Goal: Communication & Community: Answer question/provide support

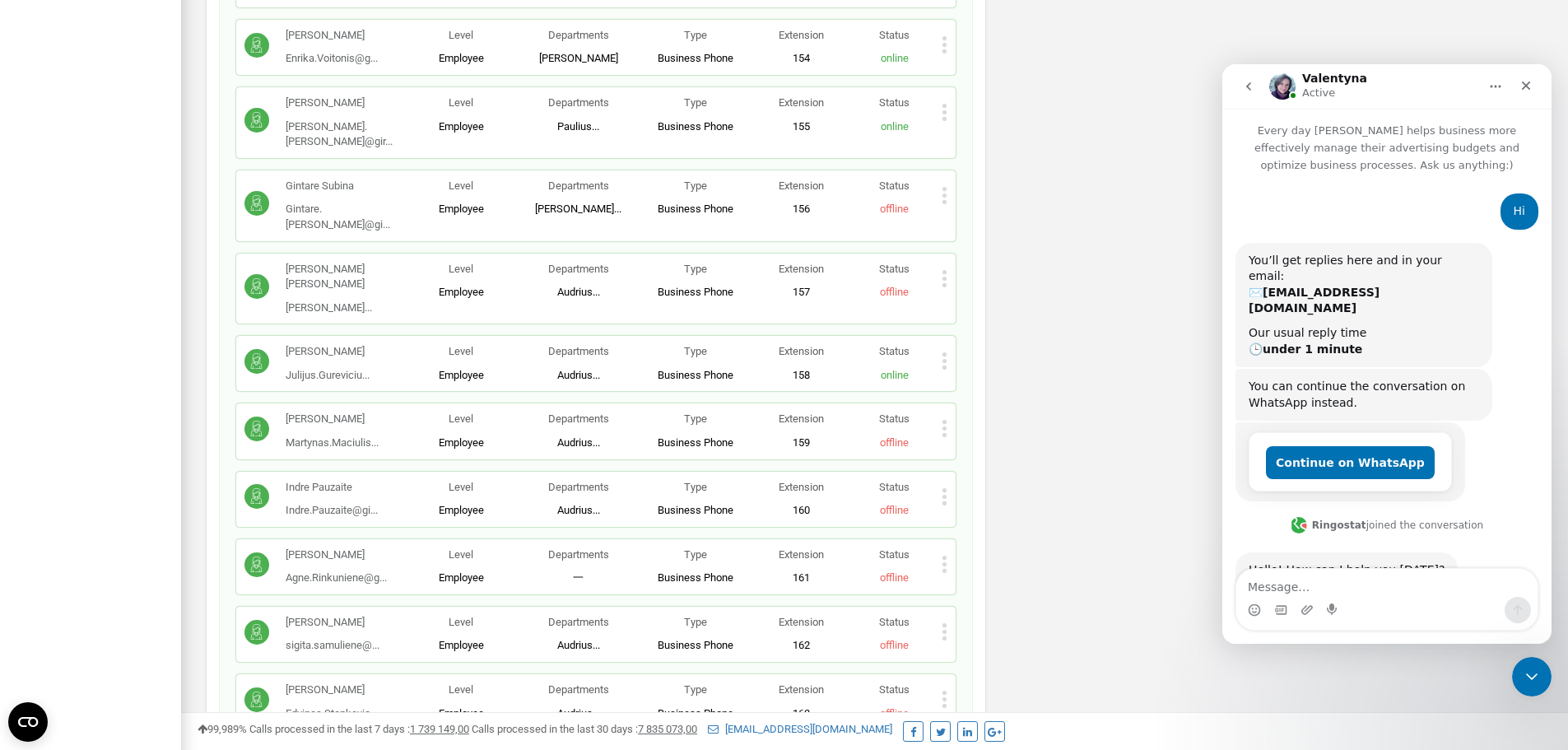
scroll to position [596, 0]
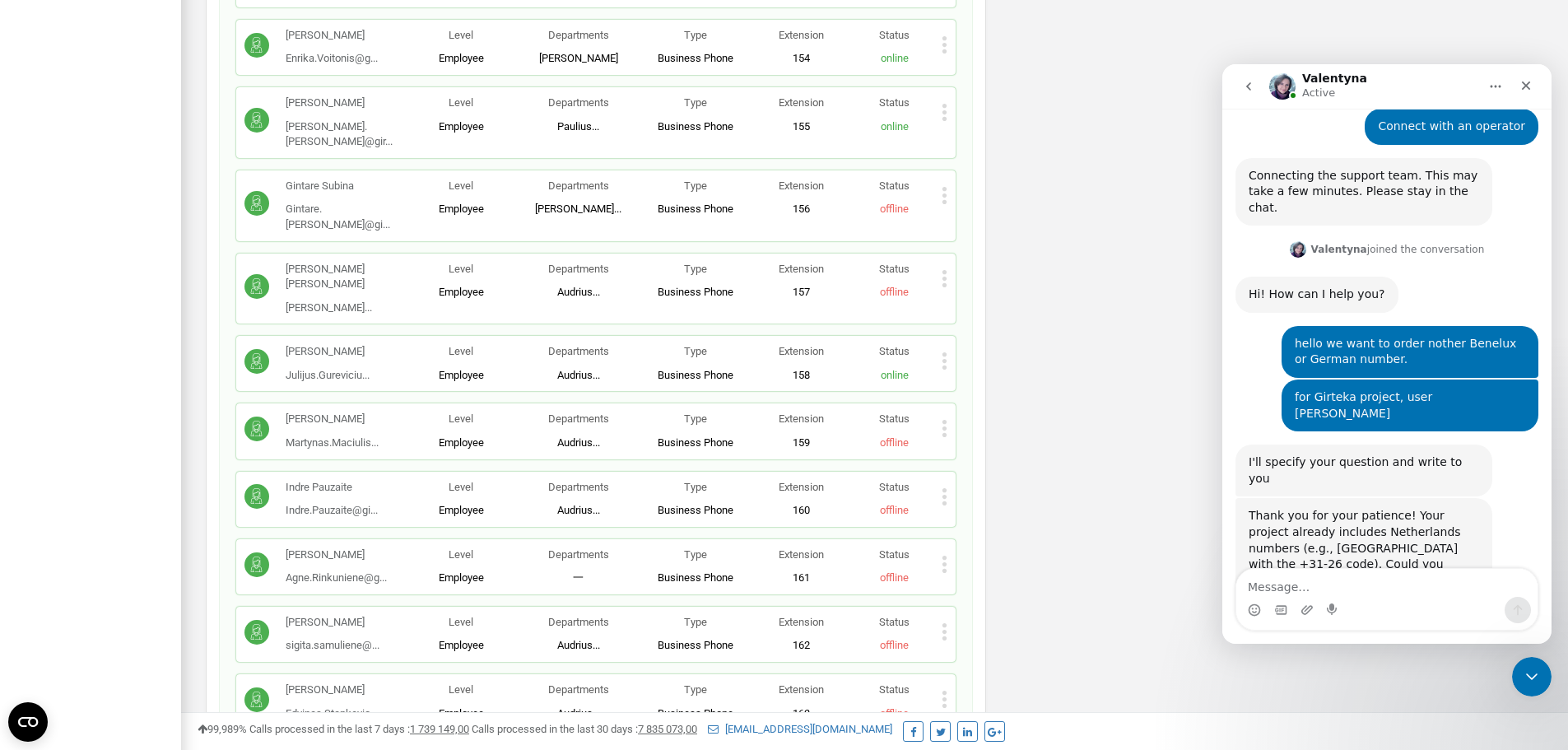
click at [1368, 574] on textarea "Message…" at bounding box center [1387, 583] width 302 height 28
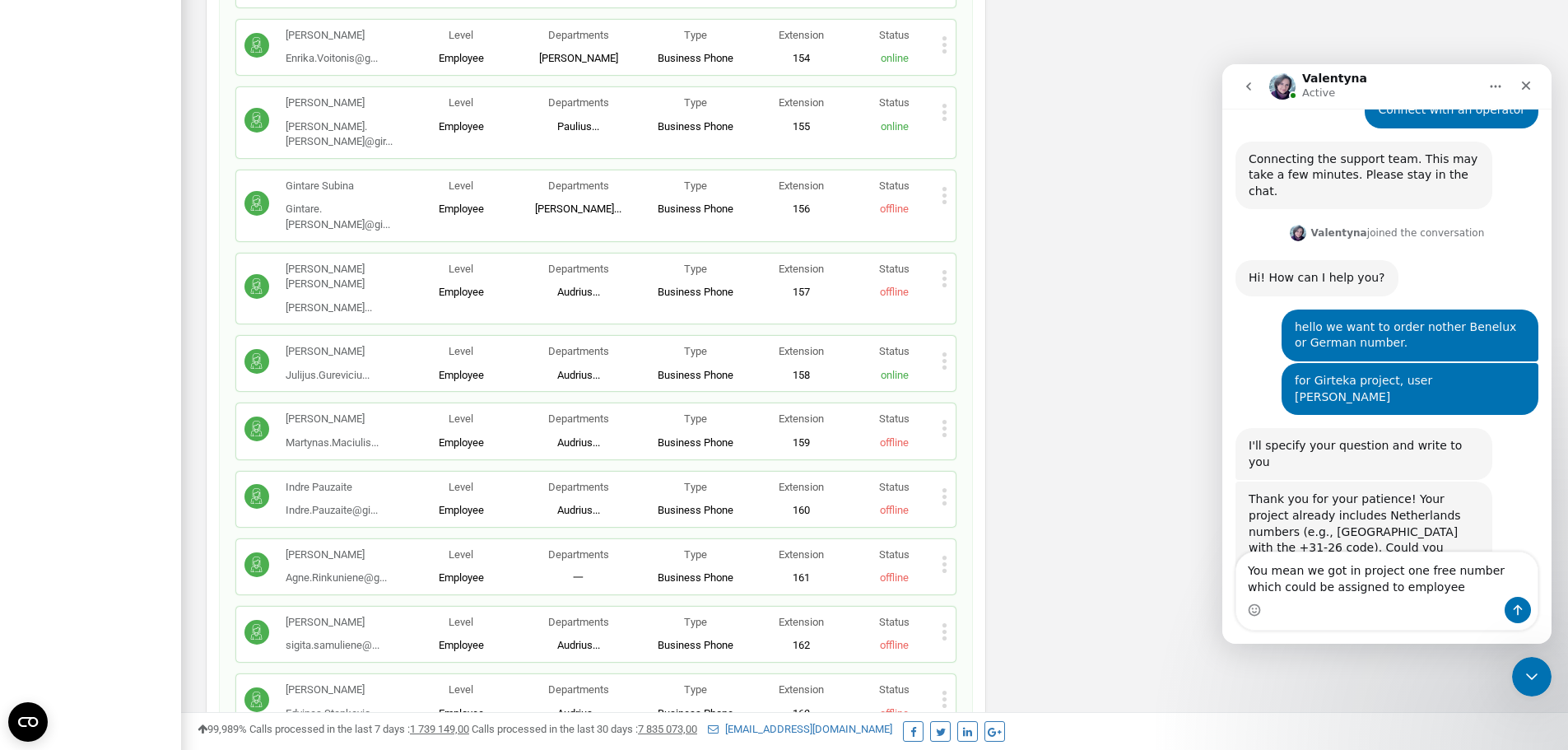
type textarea "You mean we got in project one free number which could be assigned to employee?"
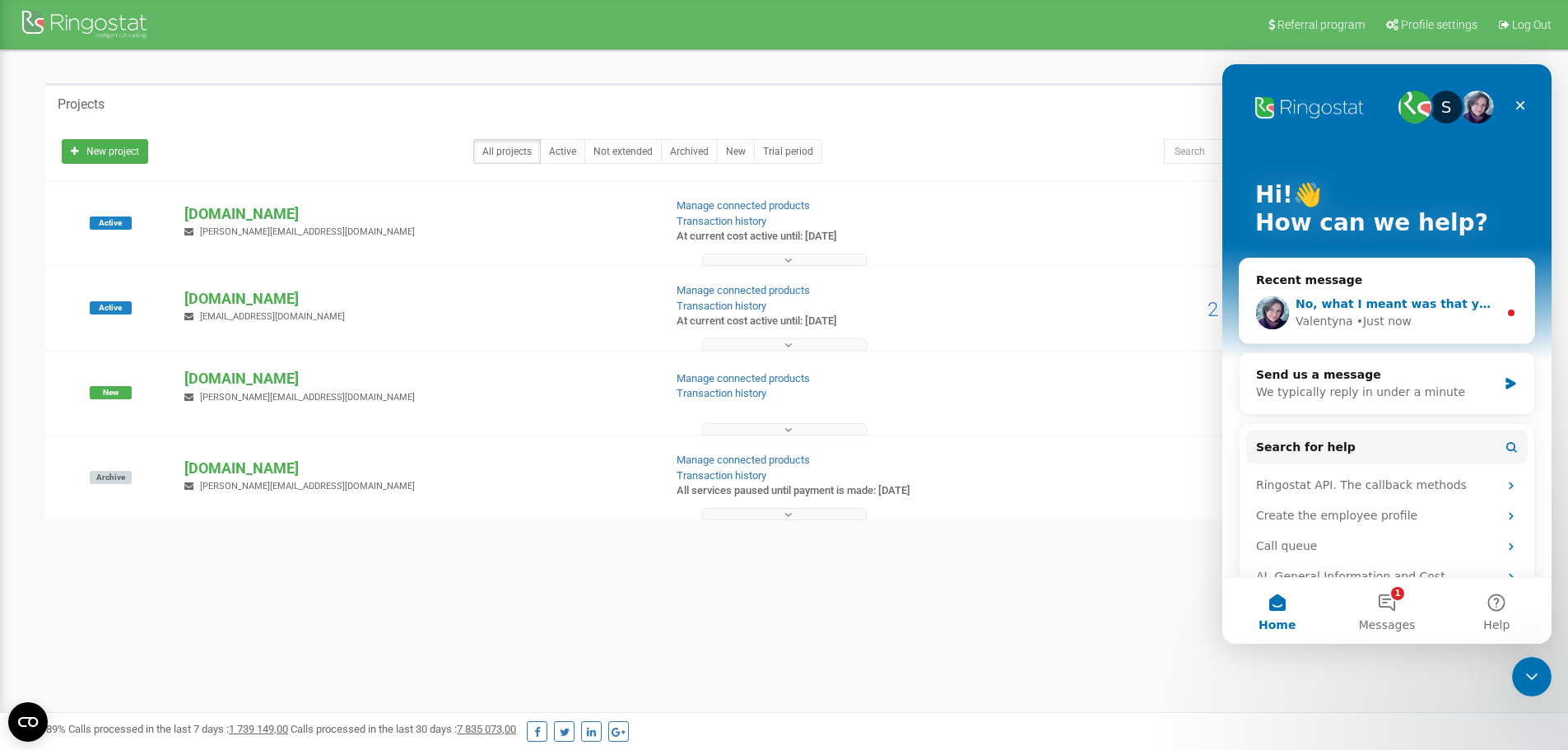
click at [1393, 313] on div "• Just now" at bounding box center [1384, 321] width 55 height 17
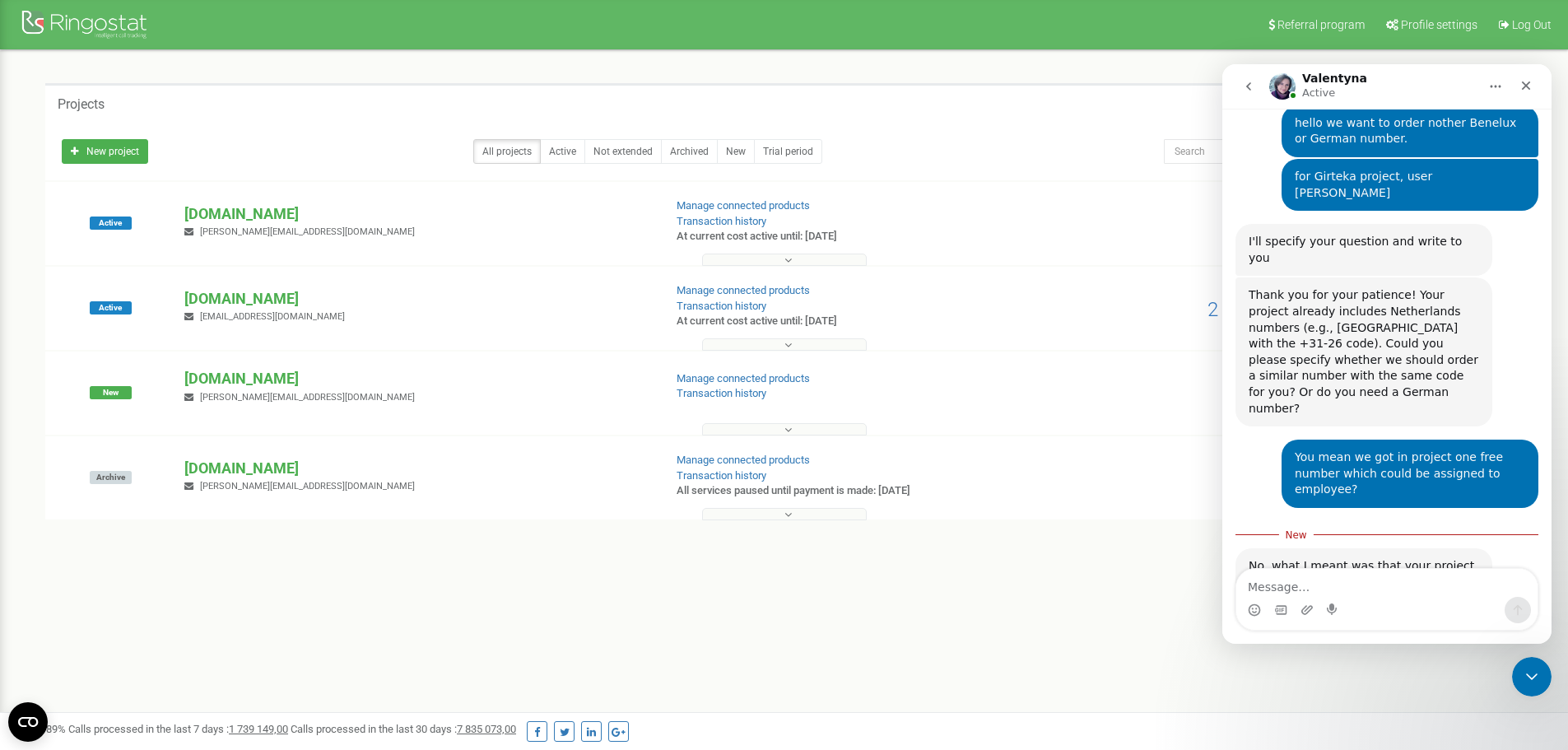
scroll to position [818, 0]
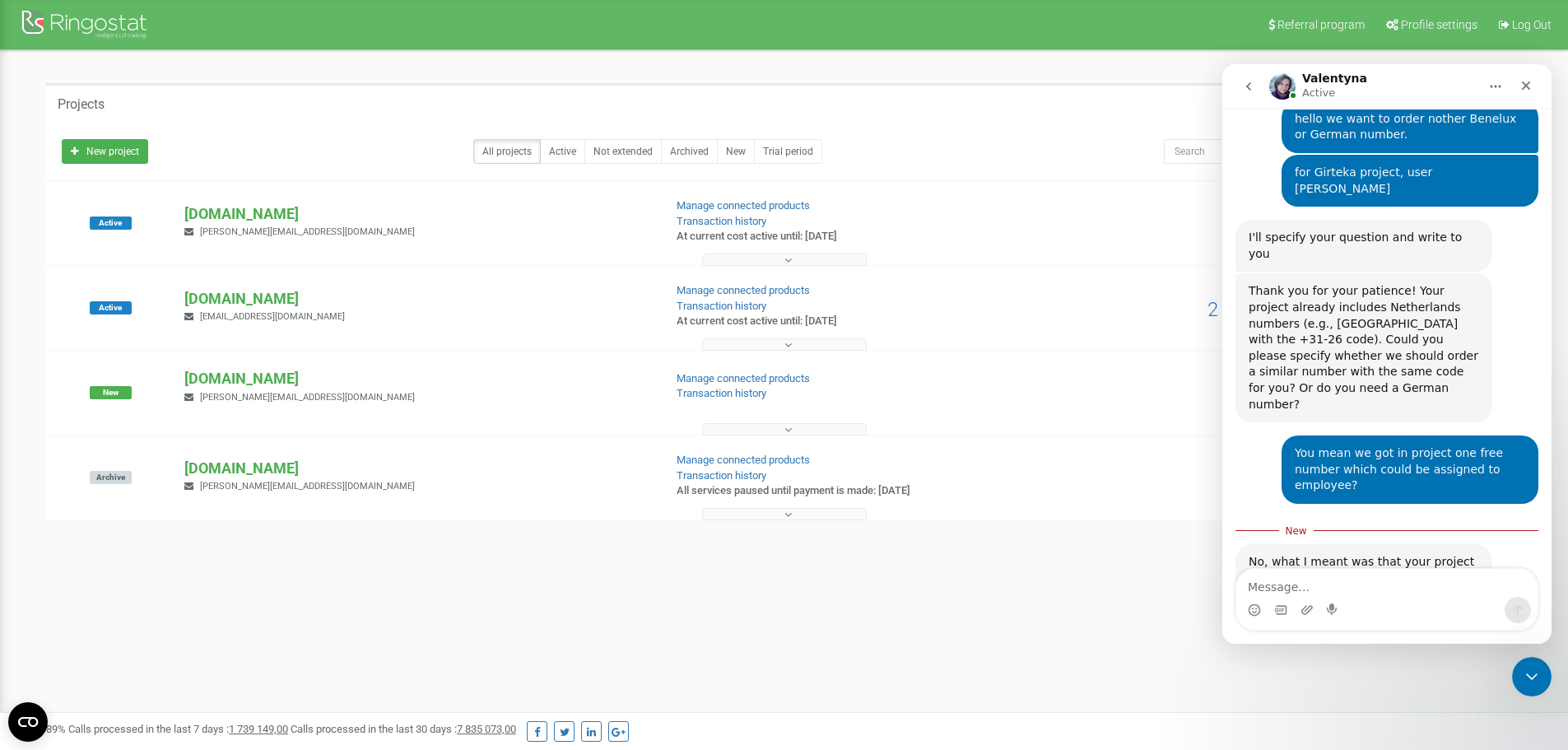
click at [1371, 575] on textarea "Message…" at bounding box center [1387, 583] width 302 height 28
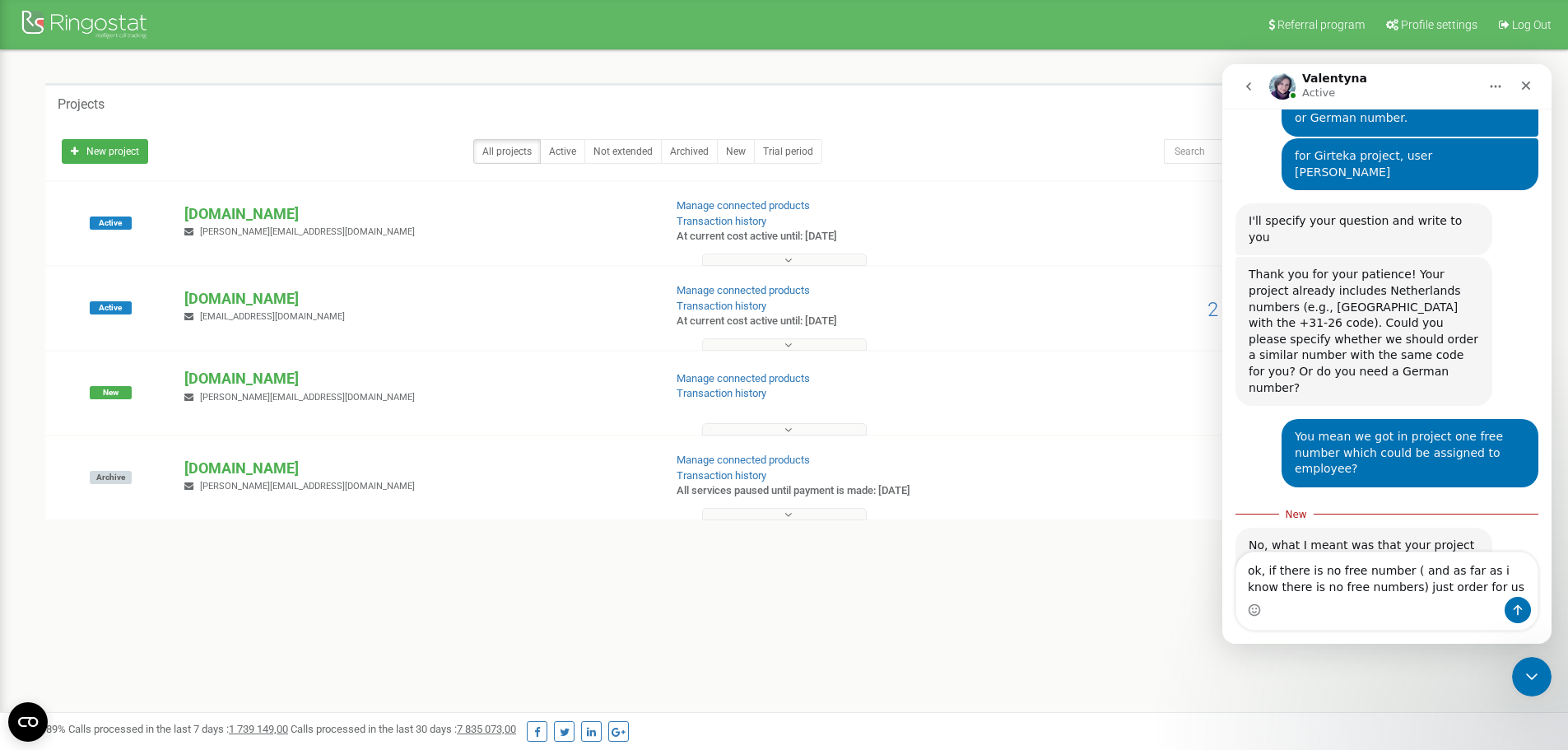
click at [1340, 538] on div "No, what I meant was that your project already has Netherlands numbers, so we c…" at bounding box center [1364, 594] width 231 height 112
copy div "Netherlands"
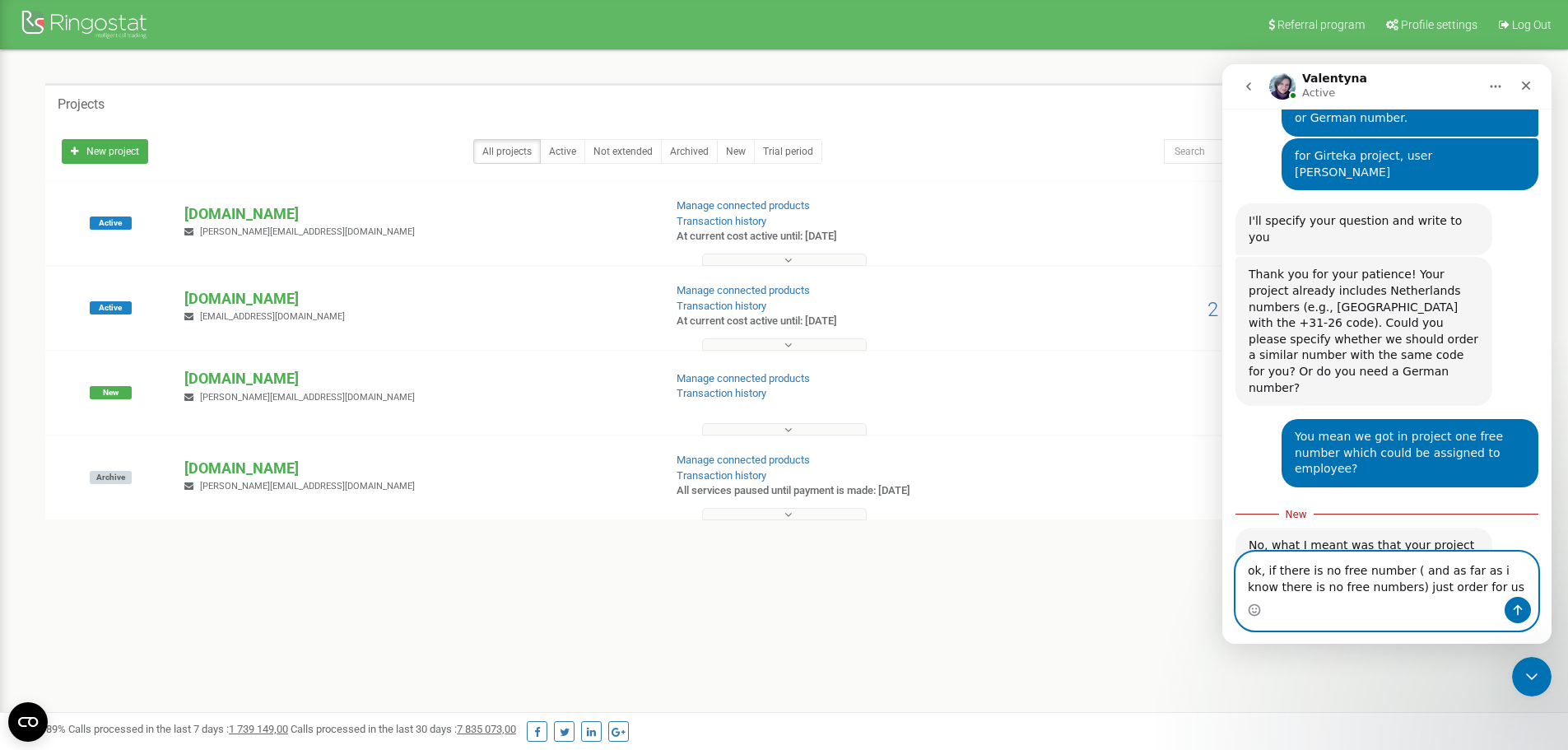
click at [1482, 591] on textarea "ok, if there is no free number ( and as far as i know there is no free numbers)…" at bounding box center [1387, 575] width 302 height 44
paste textarea "Netherlands"
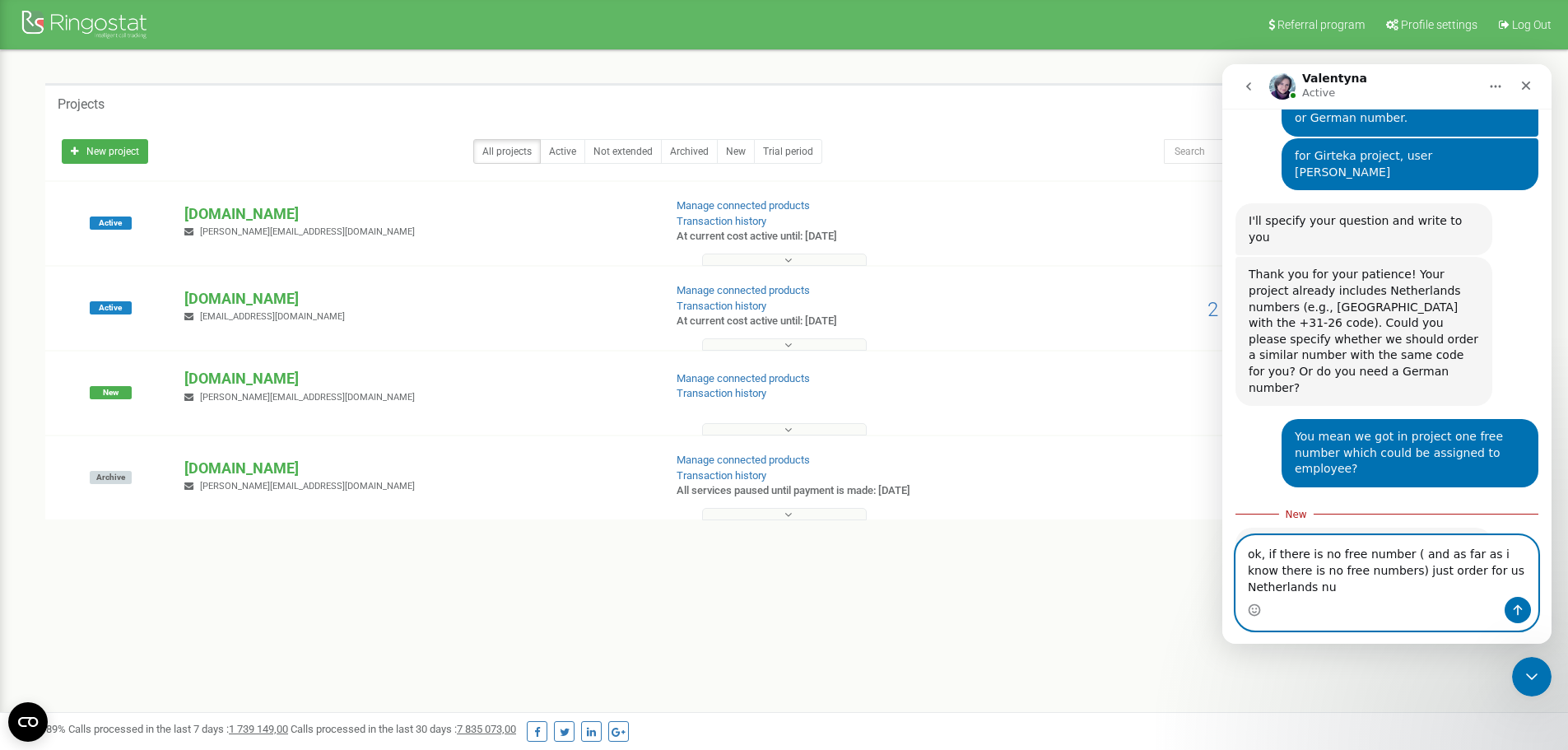
scroll to position [851, 0]
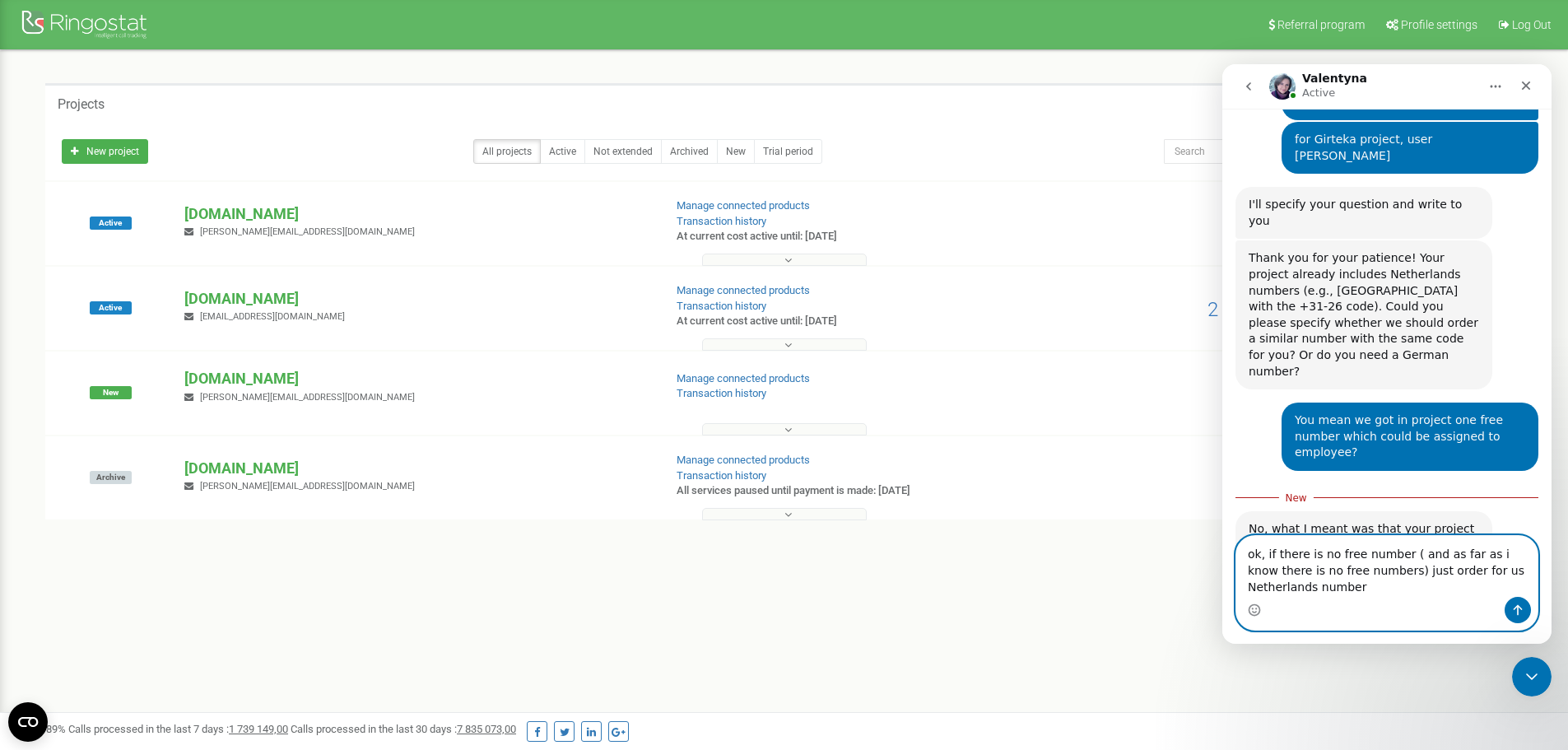
type textarea "ok, if there is no free number ( and as far as i know there is no free numbers)…"
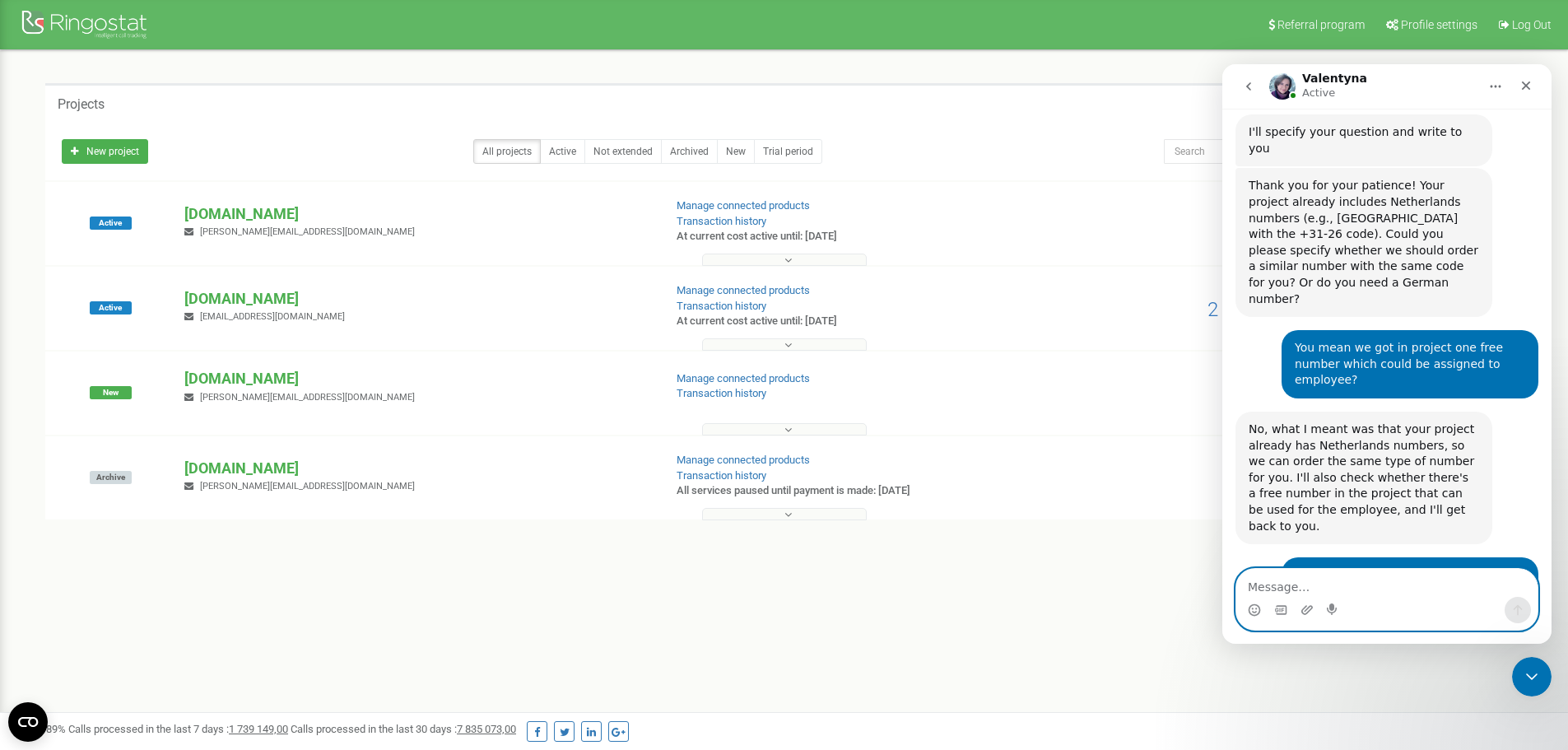
scroll to position [921, 0]
